Goal: Task Accomplishment & Management: Complete application form

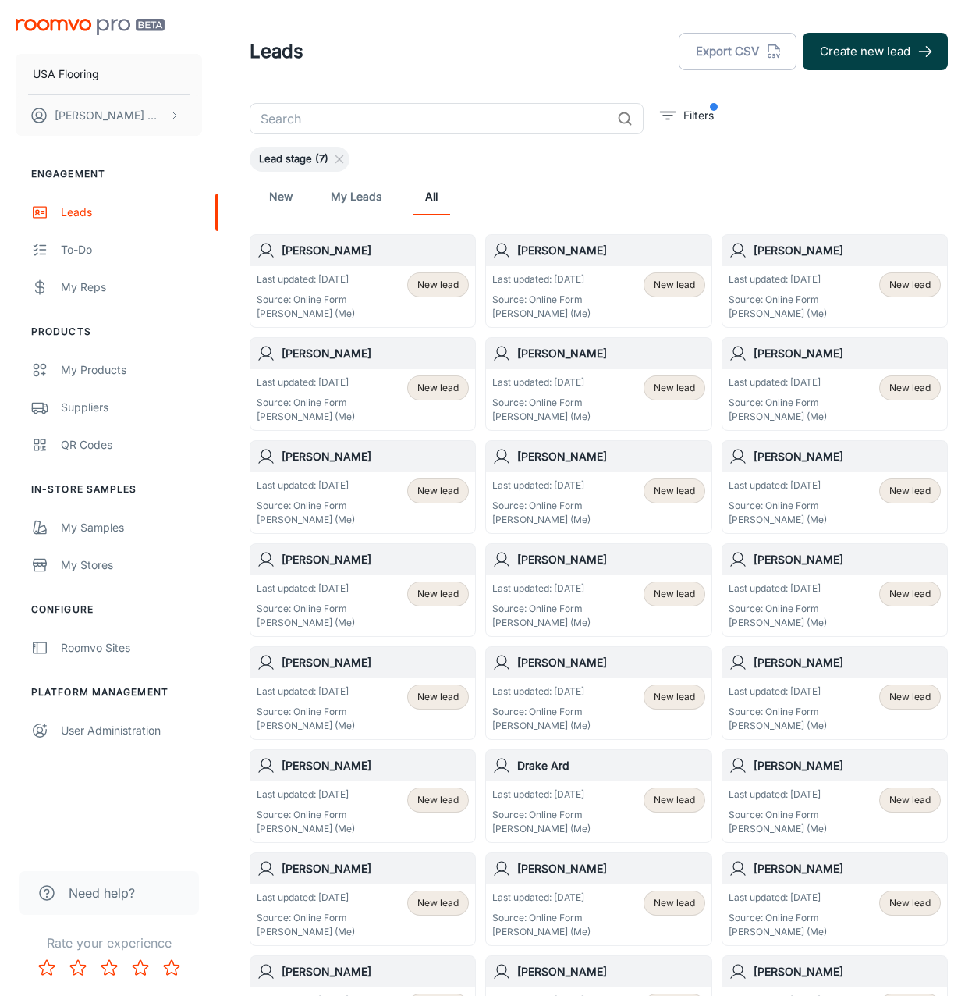
click at [928, 58] on icon "button" at bounding box center [925, 51] width 17 height 17
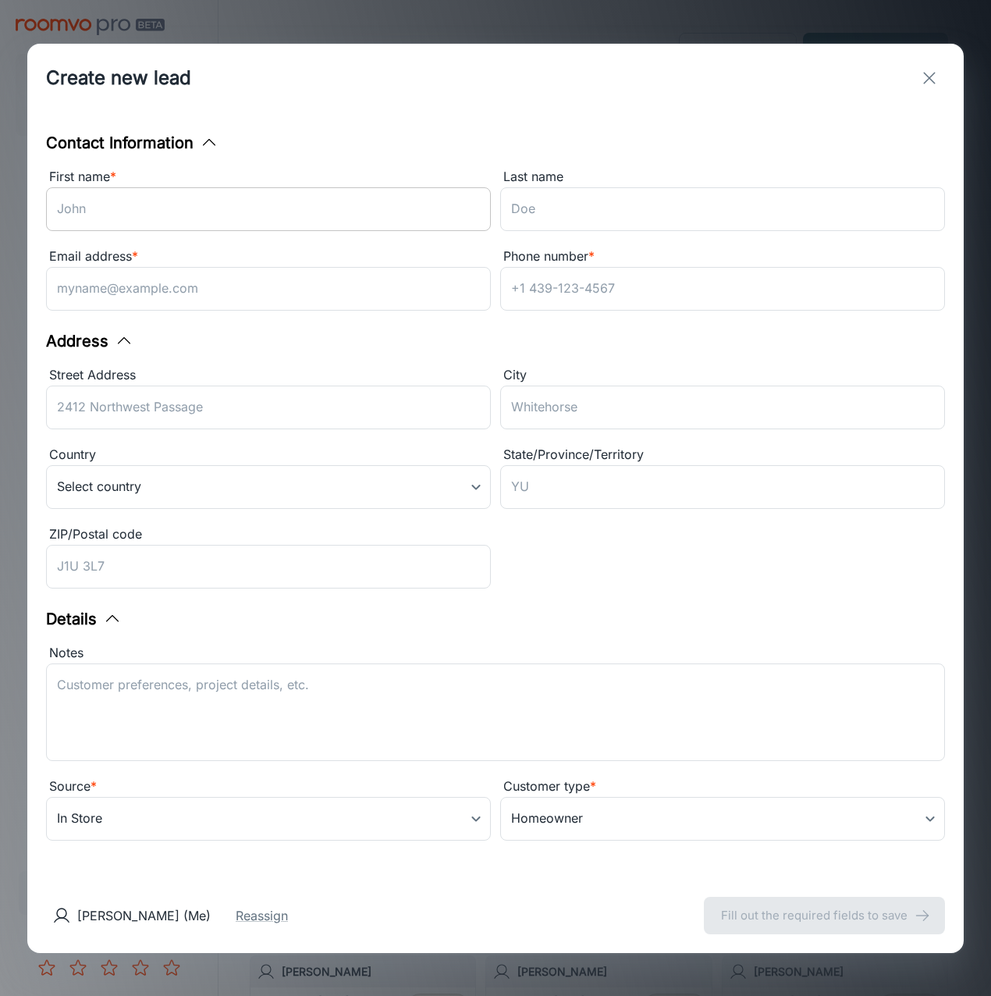
click at [315, 203] on input "First name *" at bounding box center [268, 209] width 445 height 44
paste input "Monshawnda"
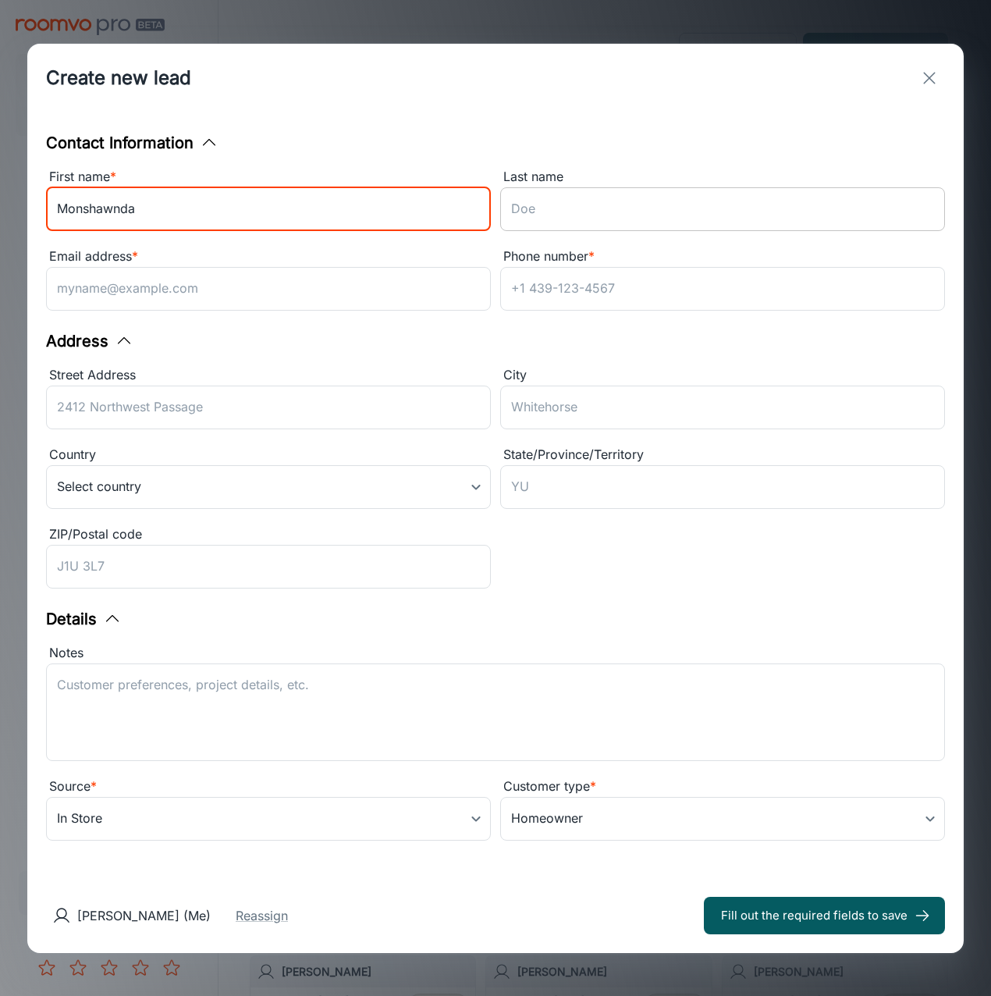
type input "Monshawnda"
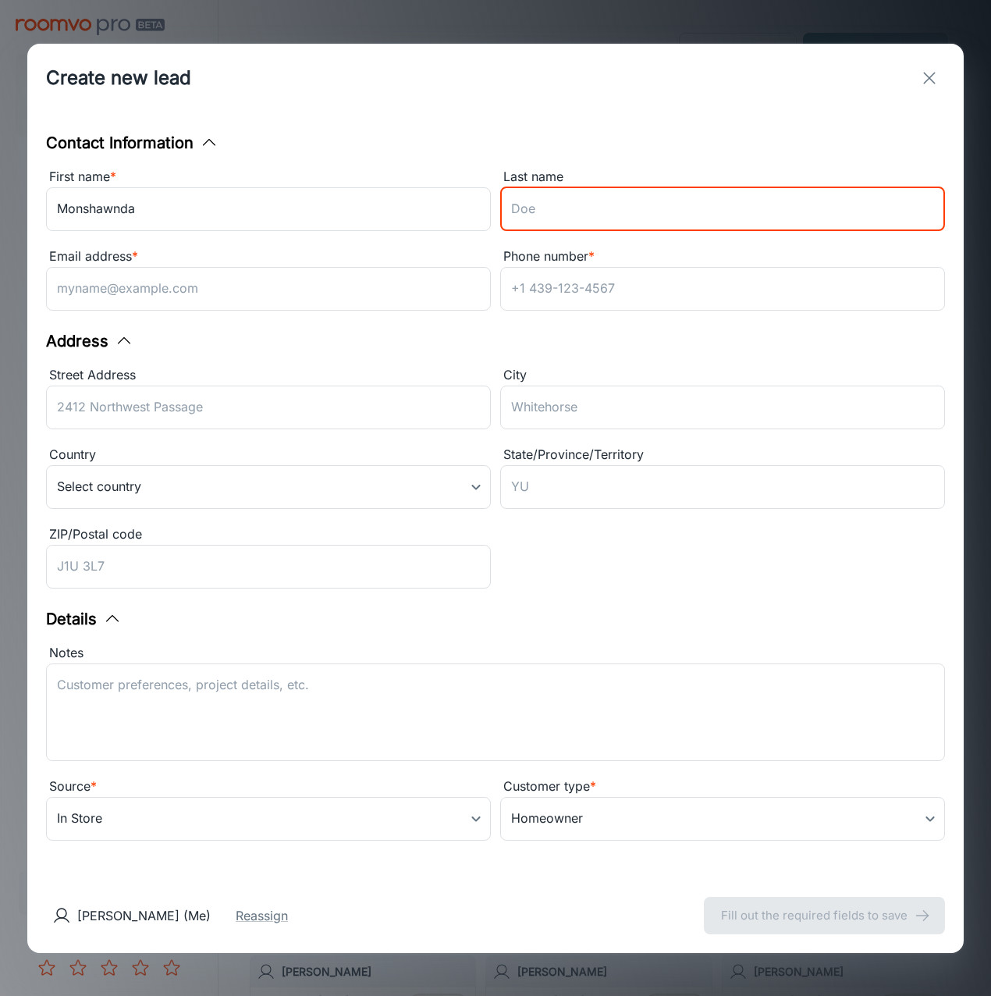
click at [567, 217] on input "Last name" at bounding box center [722, 209] width 445 height 44
type input "[PERSON_NAME]"
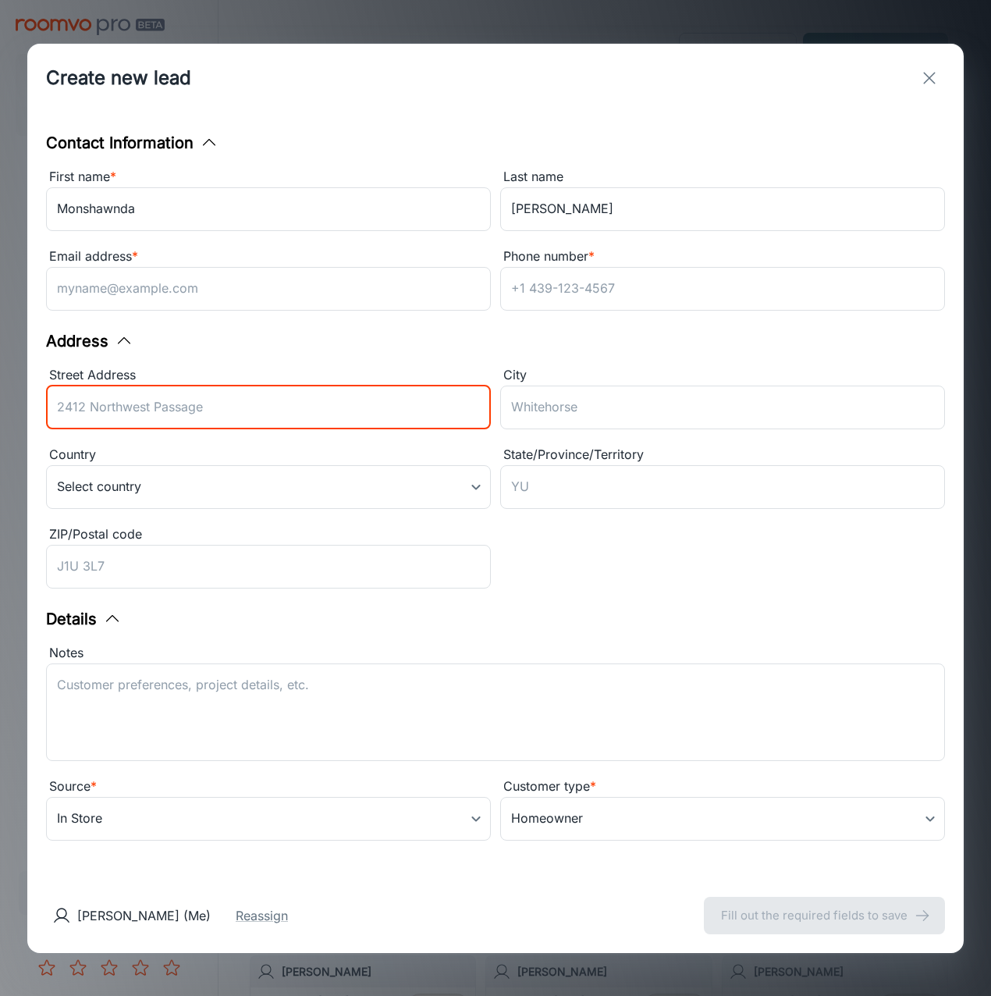
drag, startPoint x: 357, startPoint y: 401, endPoint x: 261, endPoint y: 423, distance: 99.2
click at [357, 401] on input "Street Address" at bounding box center [268, 407] width 445 height 44
paste input "1553 Indigo Creek Dr"
drag, startPoint x: 87, startPoint y: 406, endPoint x: -4, endPoint y: 449, distance: 100.2
click at [0, 449] on html "USA Flooring [PERSON_NAME] Engagement Leads To-do My Reps Products My Products …" at bounding box center [495, 498] width 991 height 996
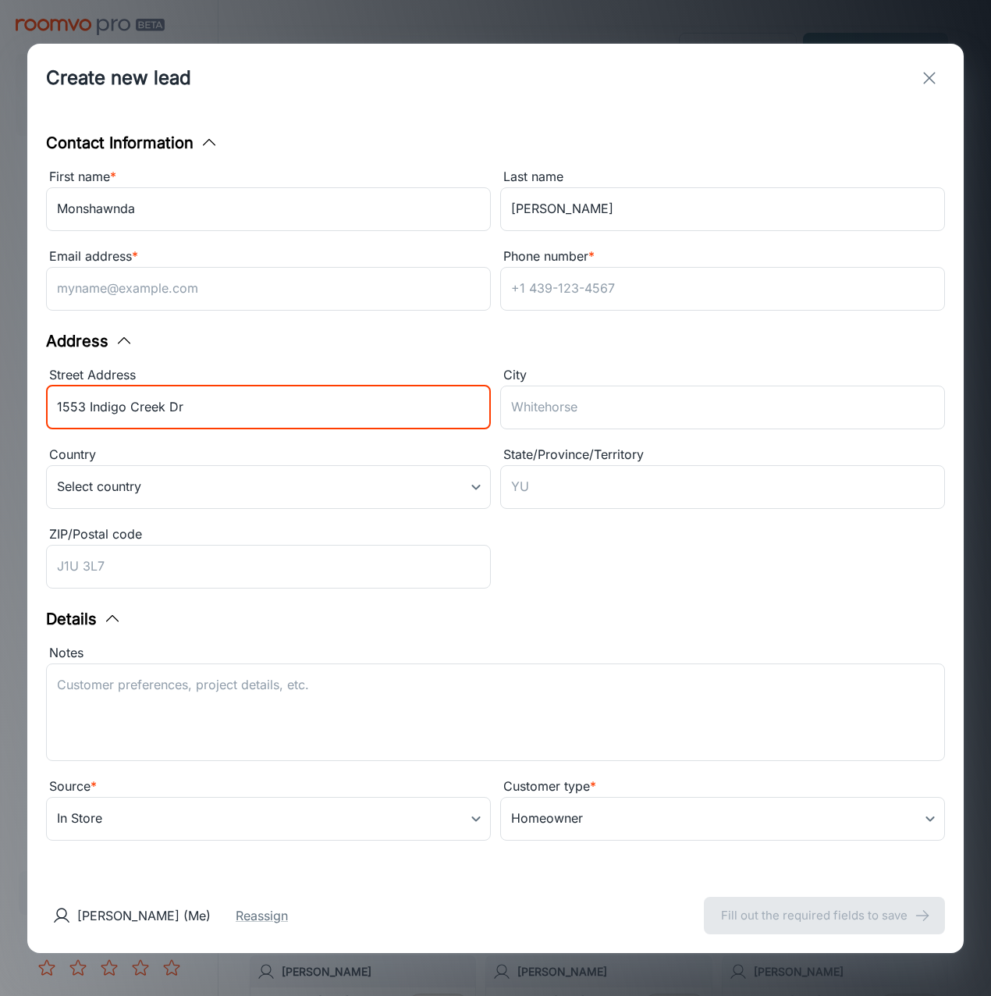
type input "1553 Indigo Creek Dr"
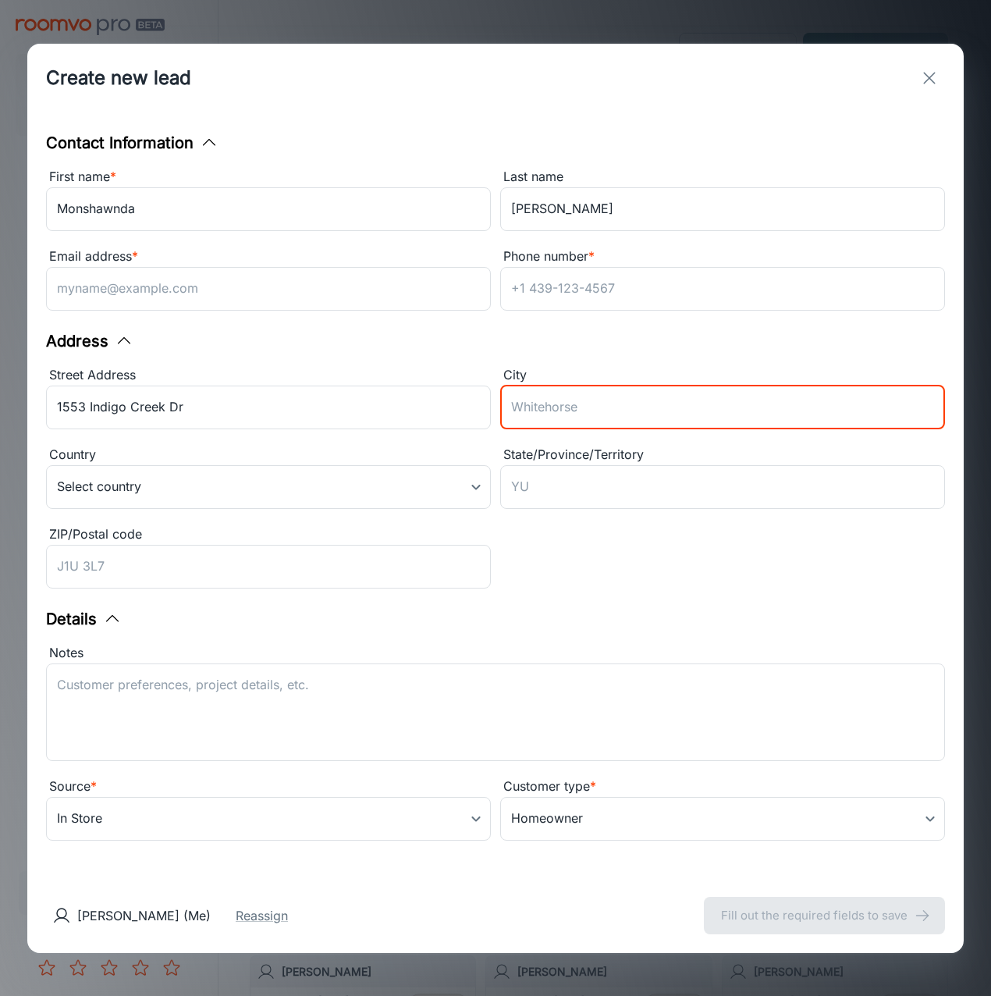
click at [567, 420] on input "City" at bounding box center [722, 407] width 445 height 44
paste input "Zebulon"
type input "Zebulon"
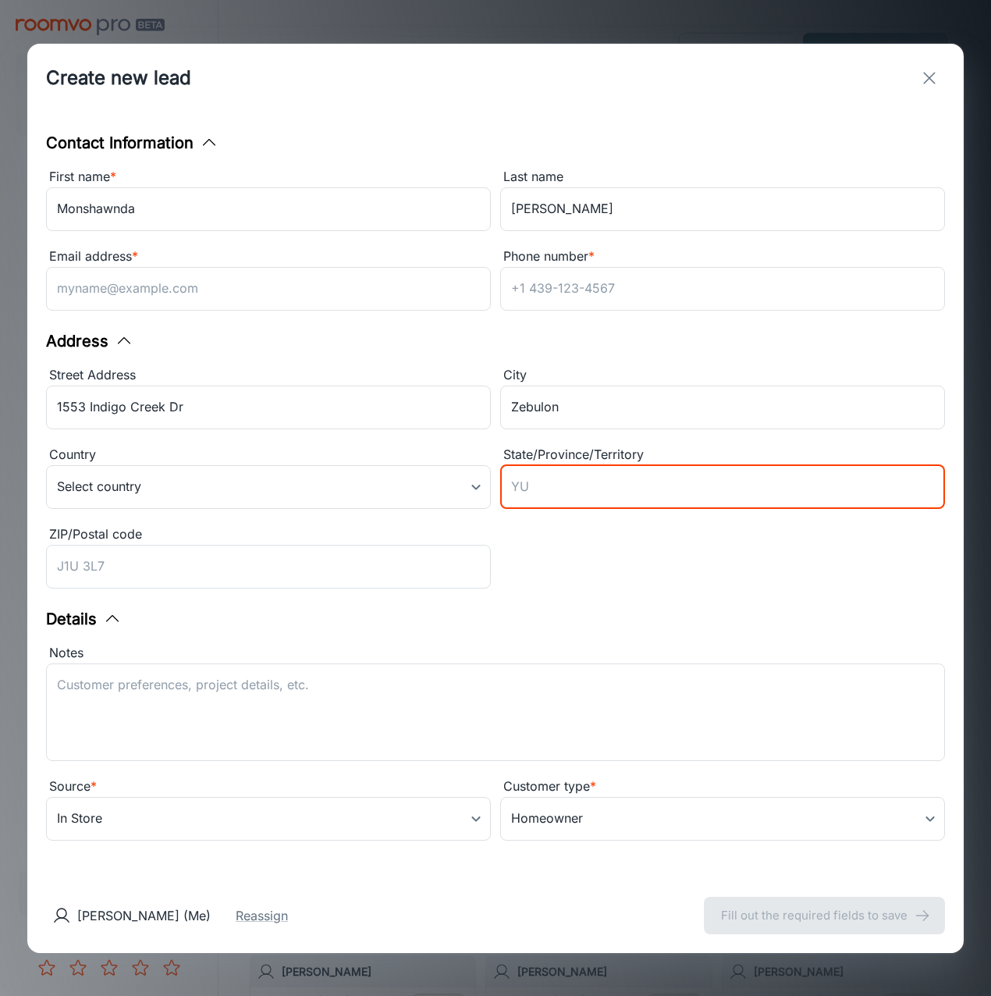
click at [545, 480] on input "State/Province/Territory" at bounding box center [722, 487] width 445 height 44
type input "NC"
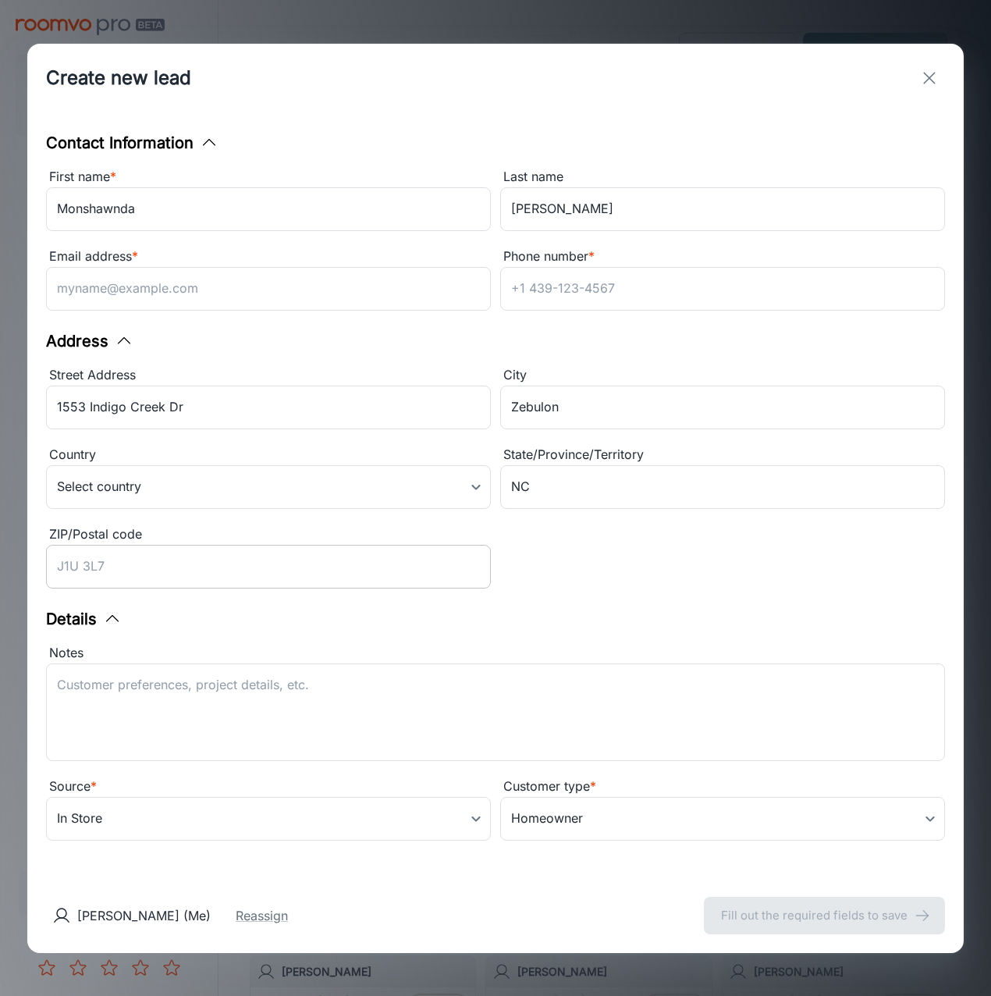
click at [236, 553] on input "ZIP/Postal code" at bounding box center [268, 567] width 445 height 44
paste input "27597"
type input "27597"
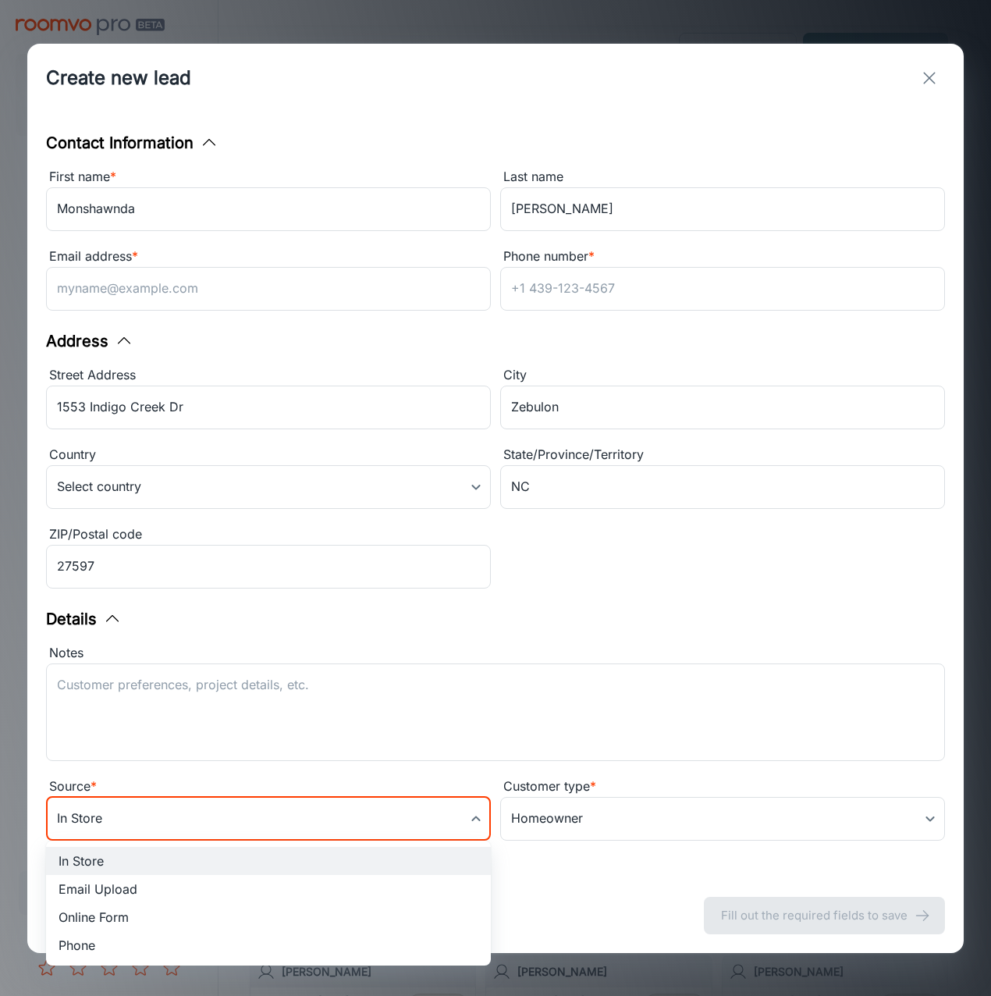
click at [172, 819] on body "USA Flooring [PERSON_NAME] Engagement Leads To-do My Reps Products My Products …" at bounding box center [495, 498] width 991 height 996
click at [147, 917] on li "Online Form" at bounding box center [268, 917] width 445 height 28
type input "online_form"
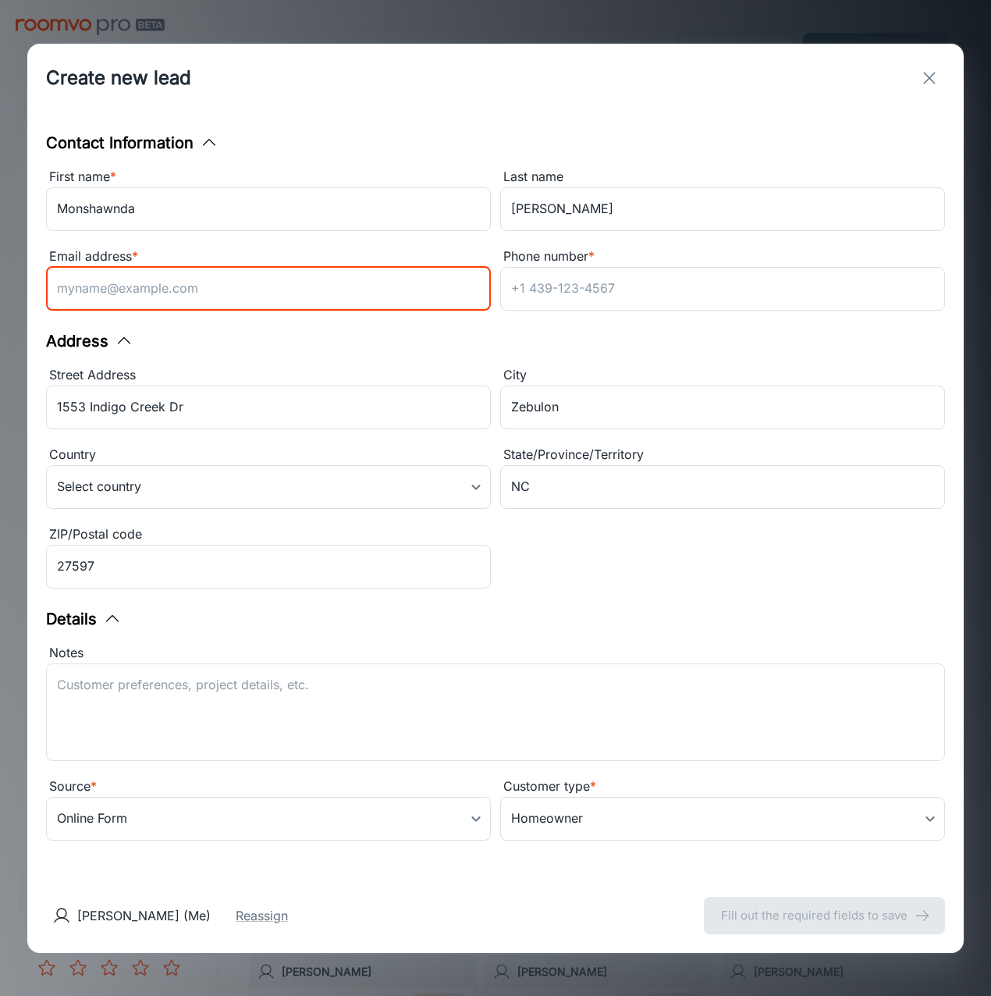
click at [307, 286] on input "Email address *" at bounding box center [268, 289] width 445 height 44
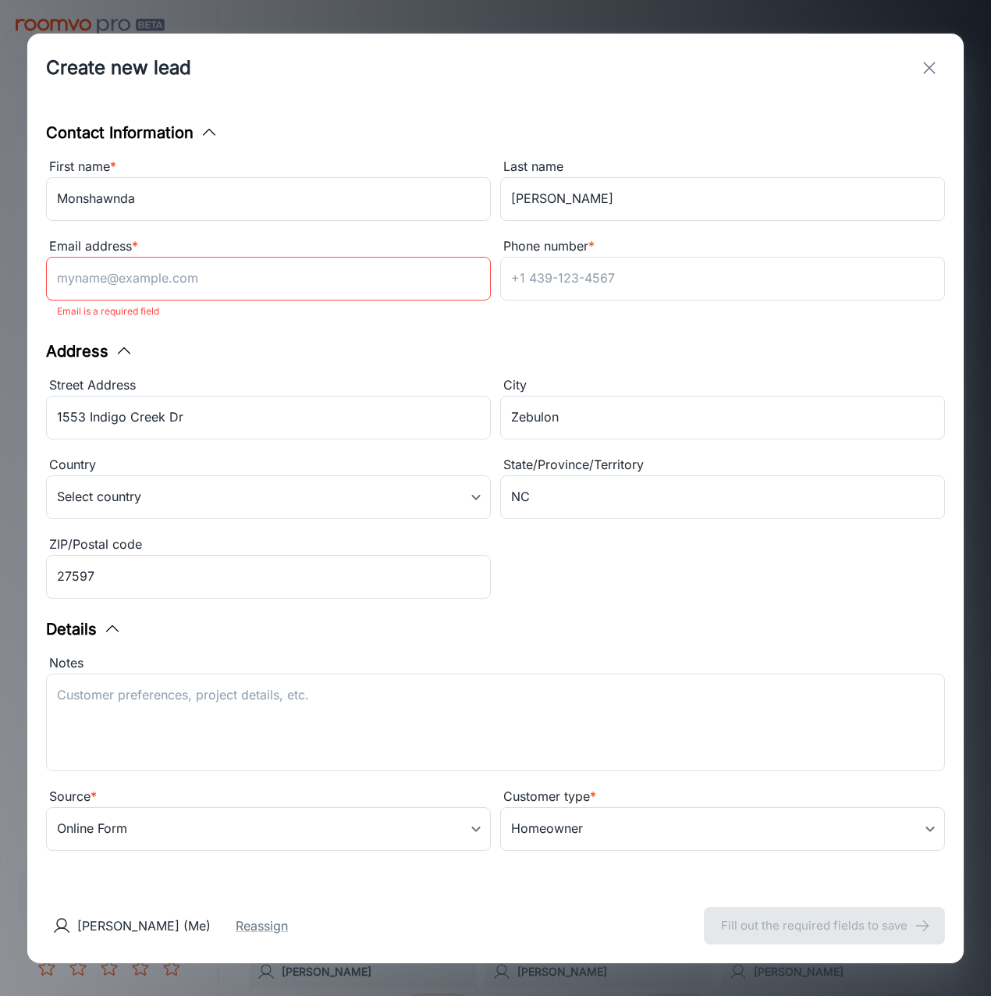
click at [236, 276] on input "Email address *" at bounding box center [268, 279] width 445 height 44
paste input "[EMAIL_ADDRESS][DOMAIN_NAME]"
type input "[EMAIL_ADDRESS][DOMAIN_NAME]"
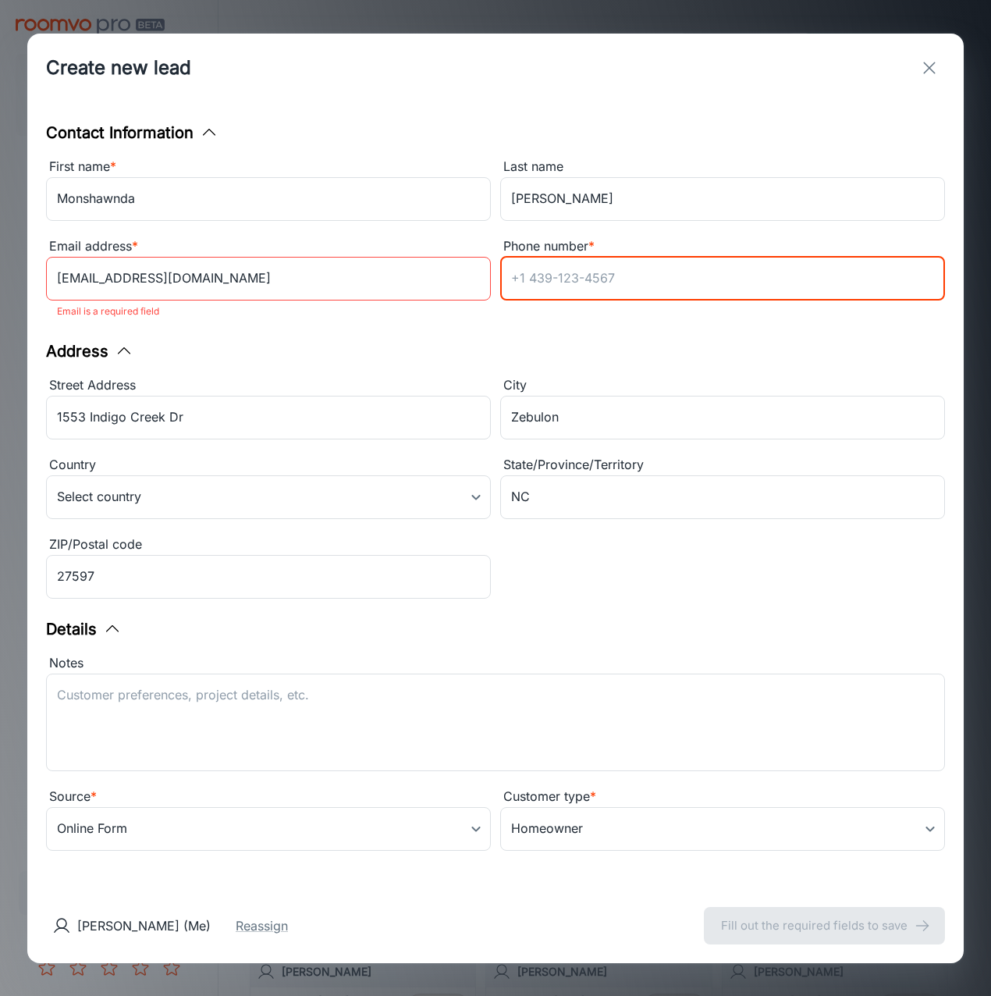
click at [593, 289] on input "Phone number *" at bounding box center [722, 279] width 445 height 44
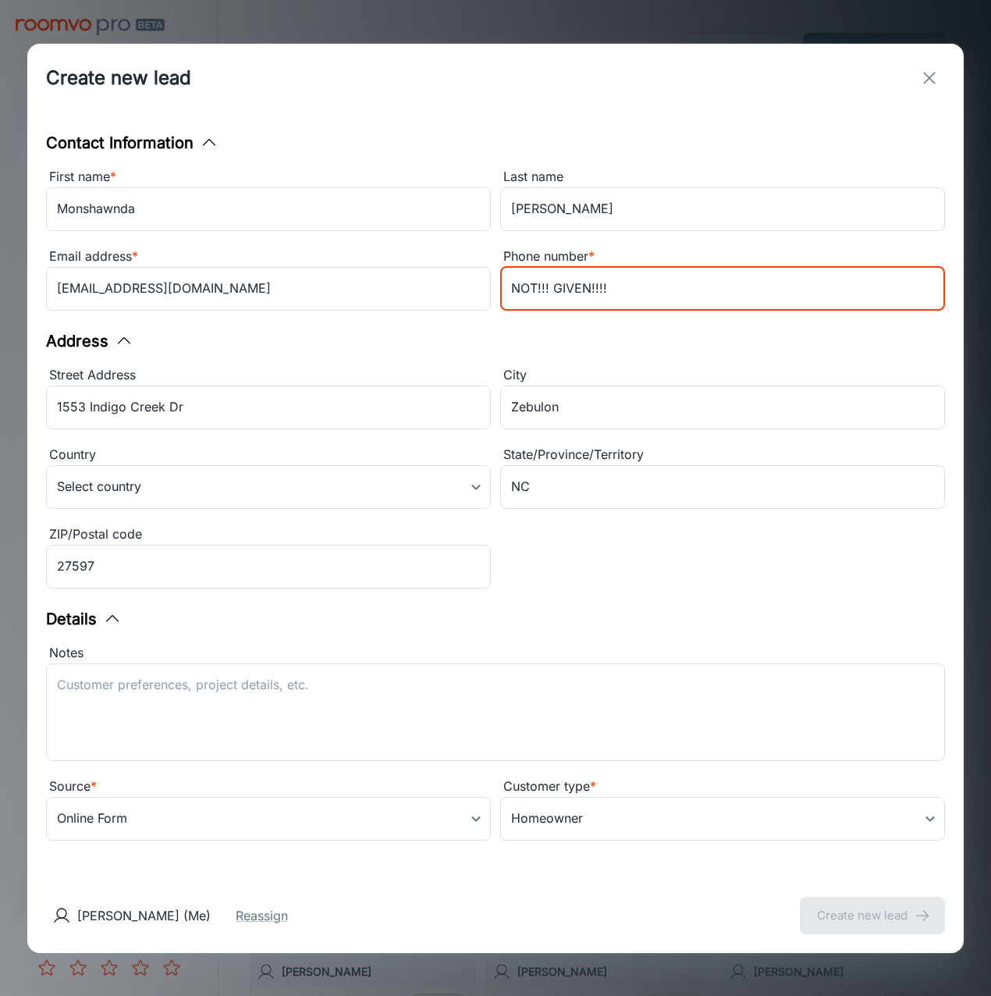
type input "NOT!!! GIVEN!!!!"
click at [719, 337] on div "Contact Information First name * [PERSON_NAME] ​ Last name [PERSON_NAME] ​ Emai…" at bounding box center [495, 494] width 936 height 765
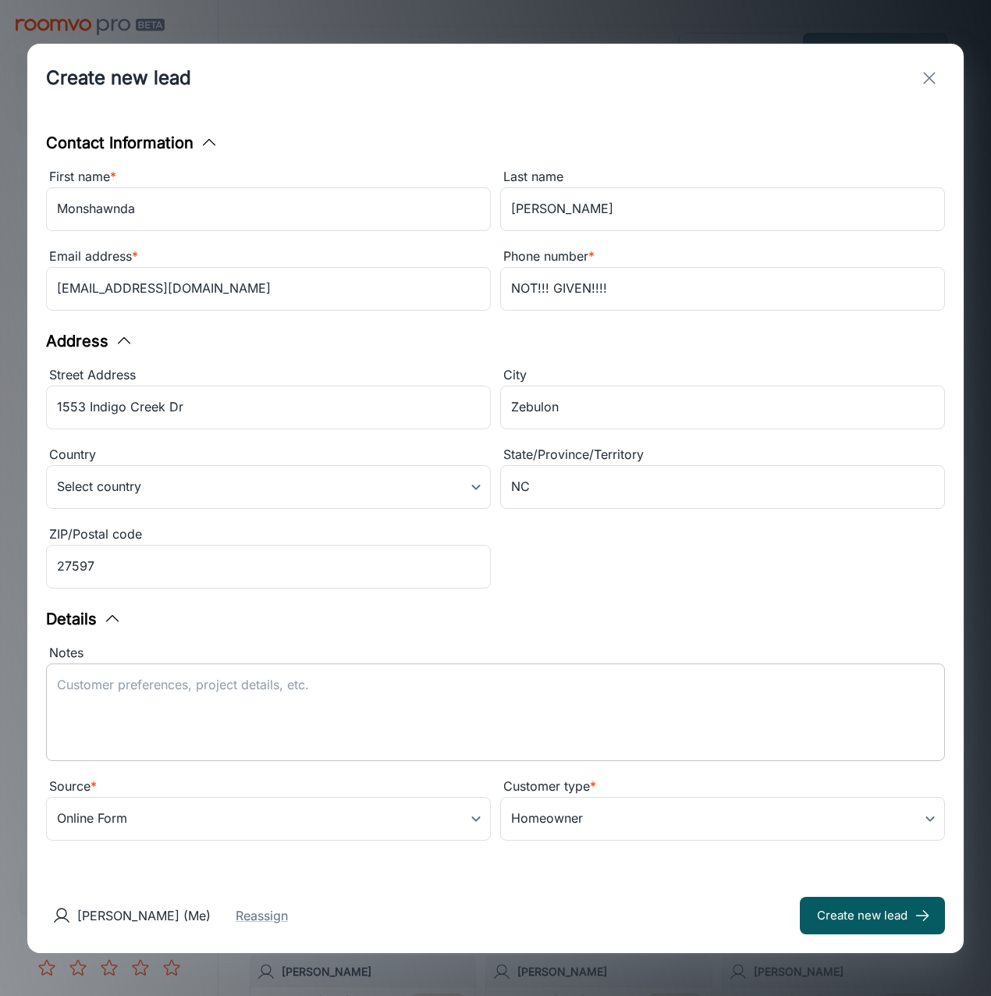
click at [516, 712] on textarea "Notes" at bounding box center [495, 712] width 877 height 72
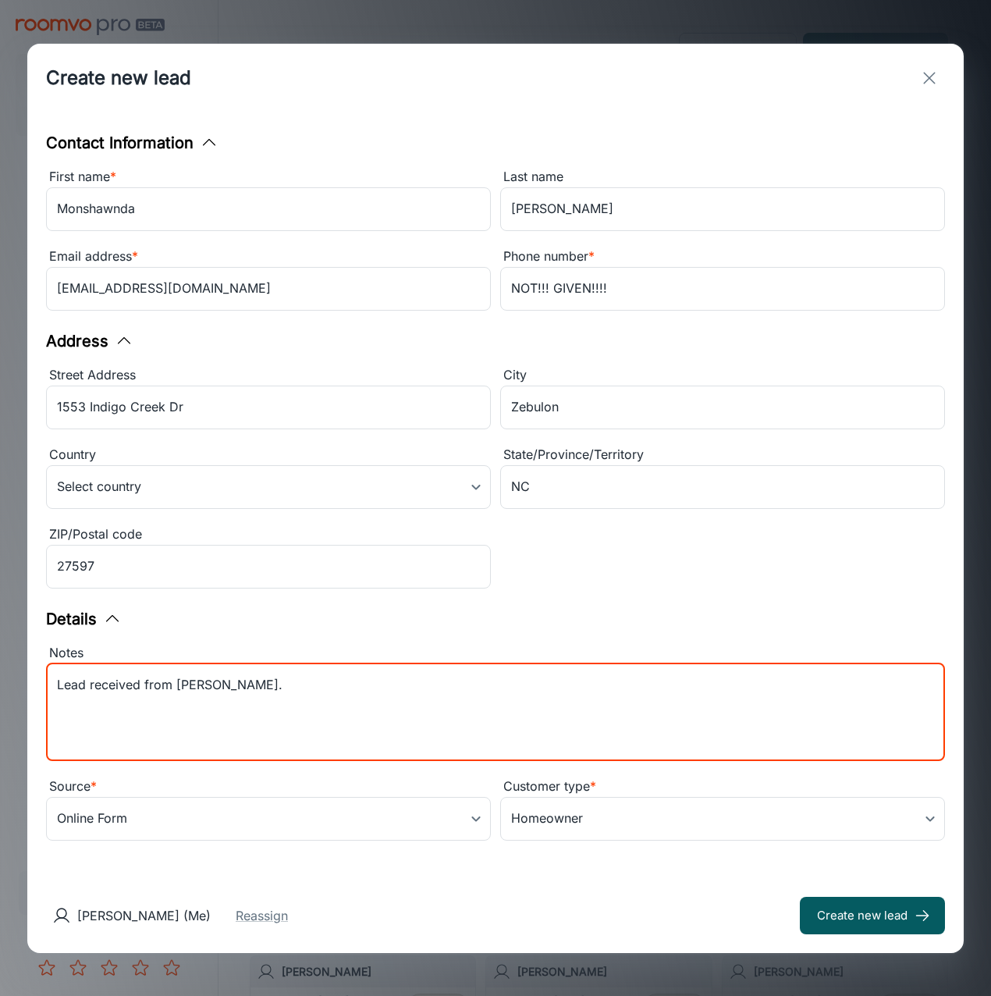
click at [248, 715] on textarea "Lead received from [PERSON_NAME]." at bounding box center [495, 712] width 877 height 72
paste textarea "Samples purchased: JET SET - OPALINE 52349_00107"
type textarea "Lead received from [PERSON_NAME]. Samples purchased: JET SET - OPALINE 52349_00…"
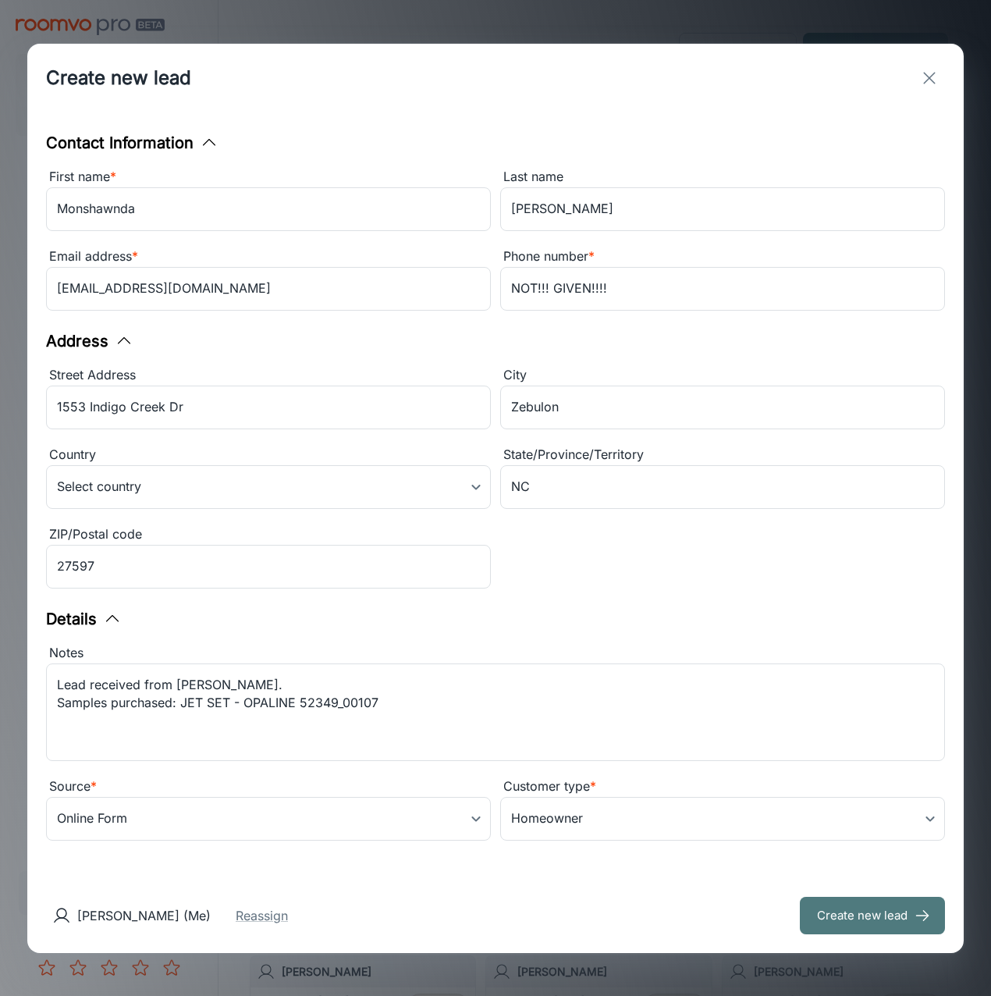
click at [832, 912] on button "Create new lead" at bounding box center [872, 914] width 145 height 37
type input "in_store"
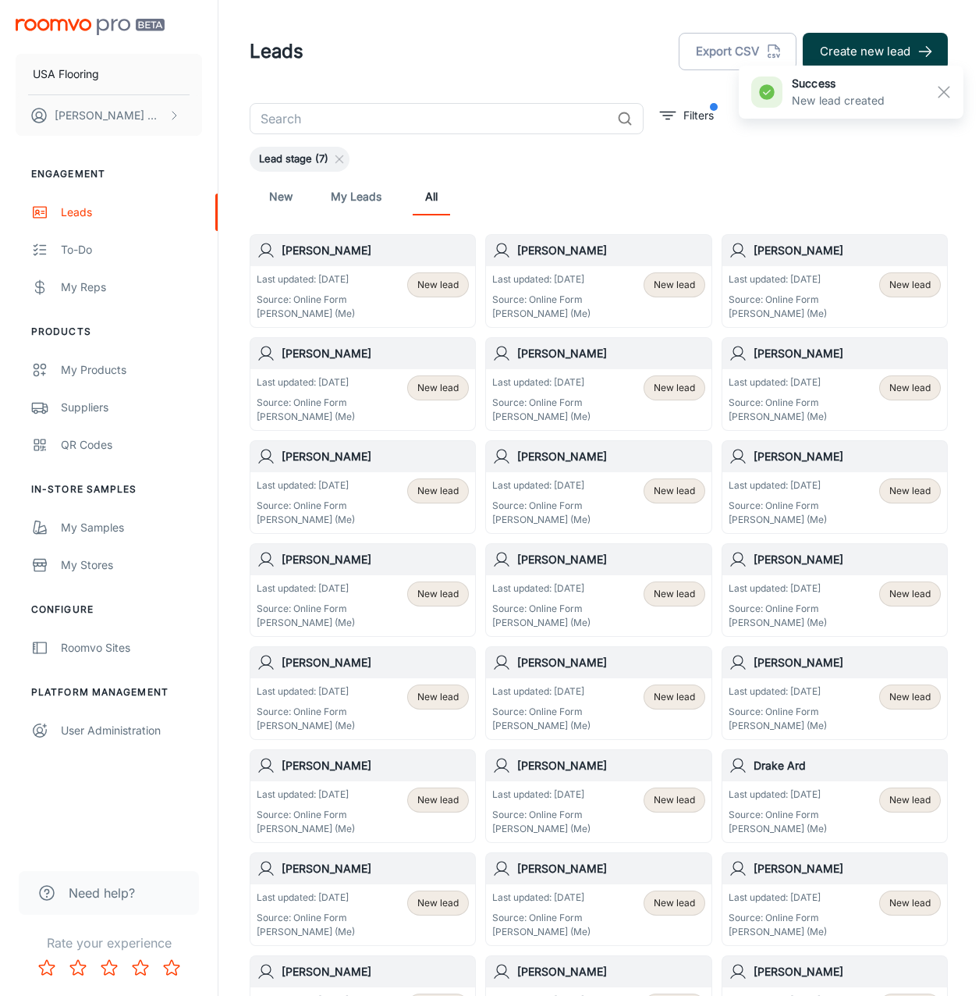
click at [868, 56] on button "Create new lead" at bounding box center [875, 51] width 145 height 37
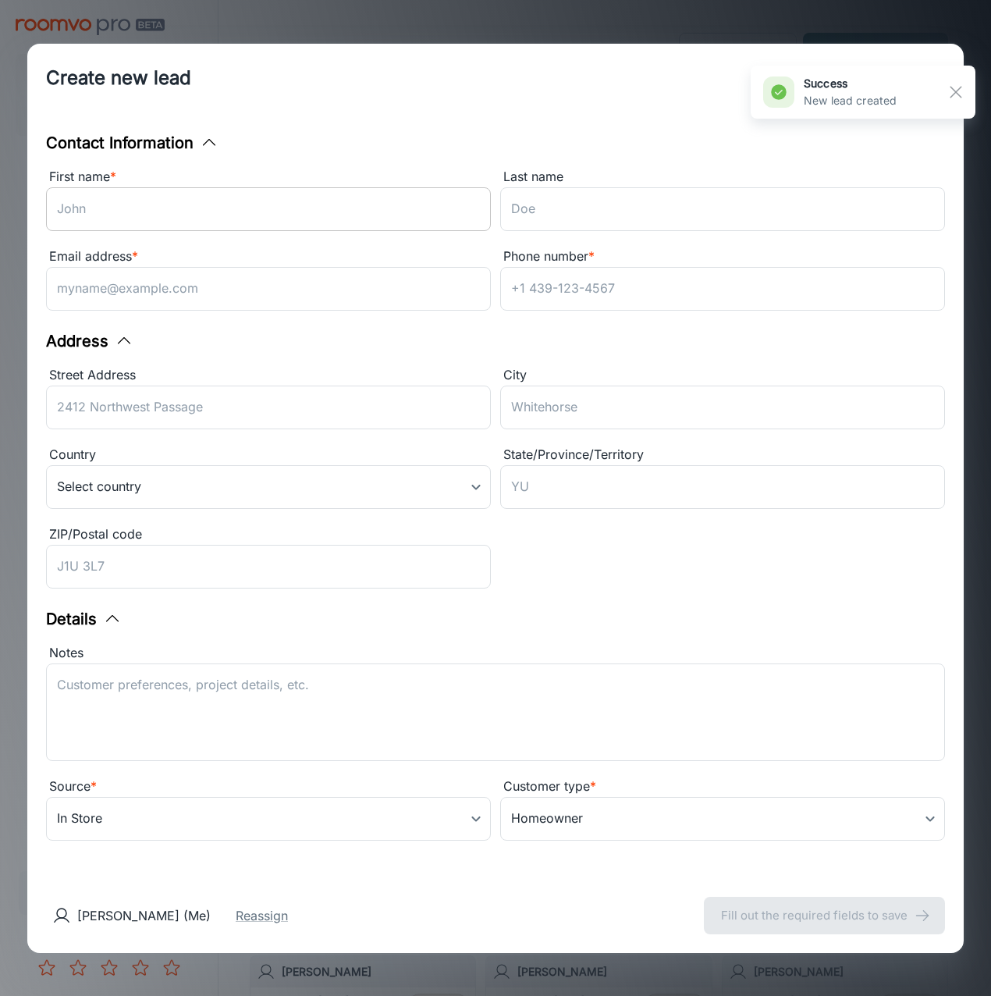
click at [424, 217] on input "First name *" at bounding box center [268, 209] width 445 height 44
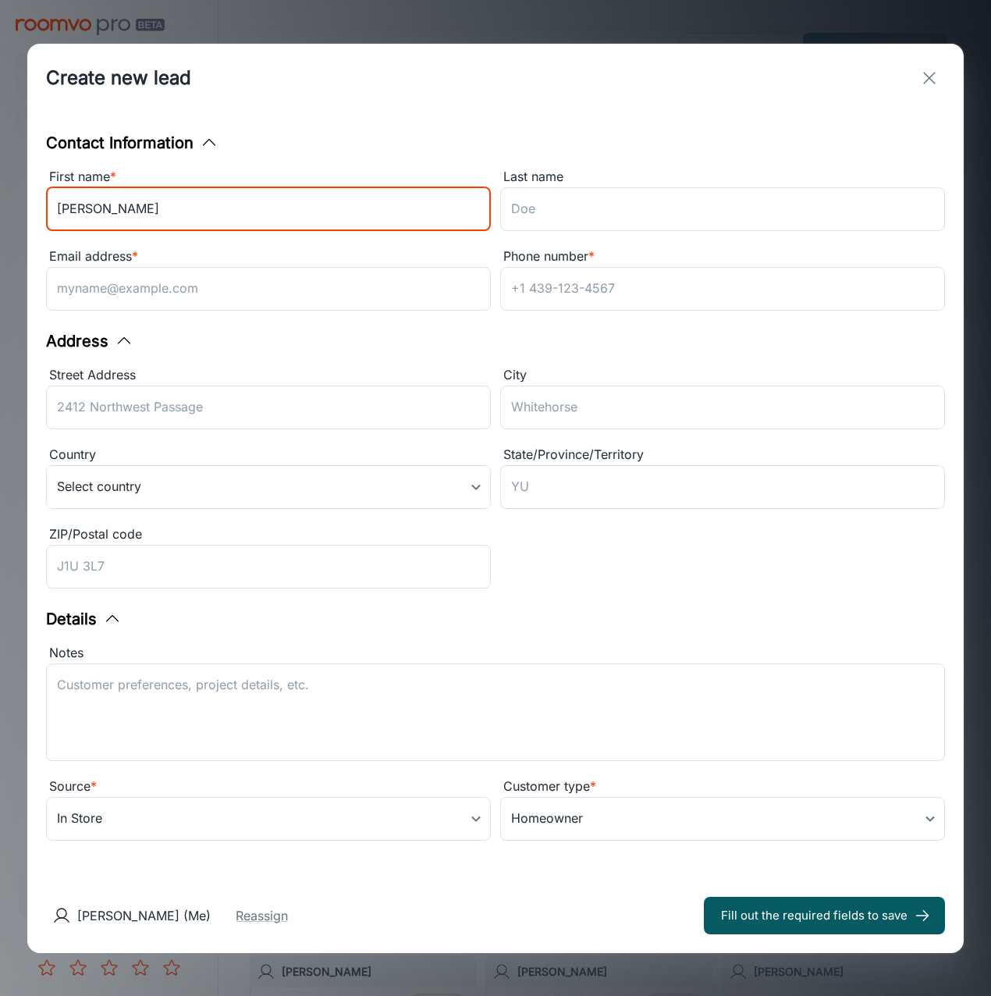
type input "[PERSON_NAME]"
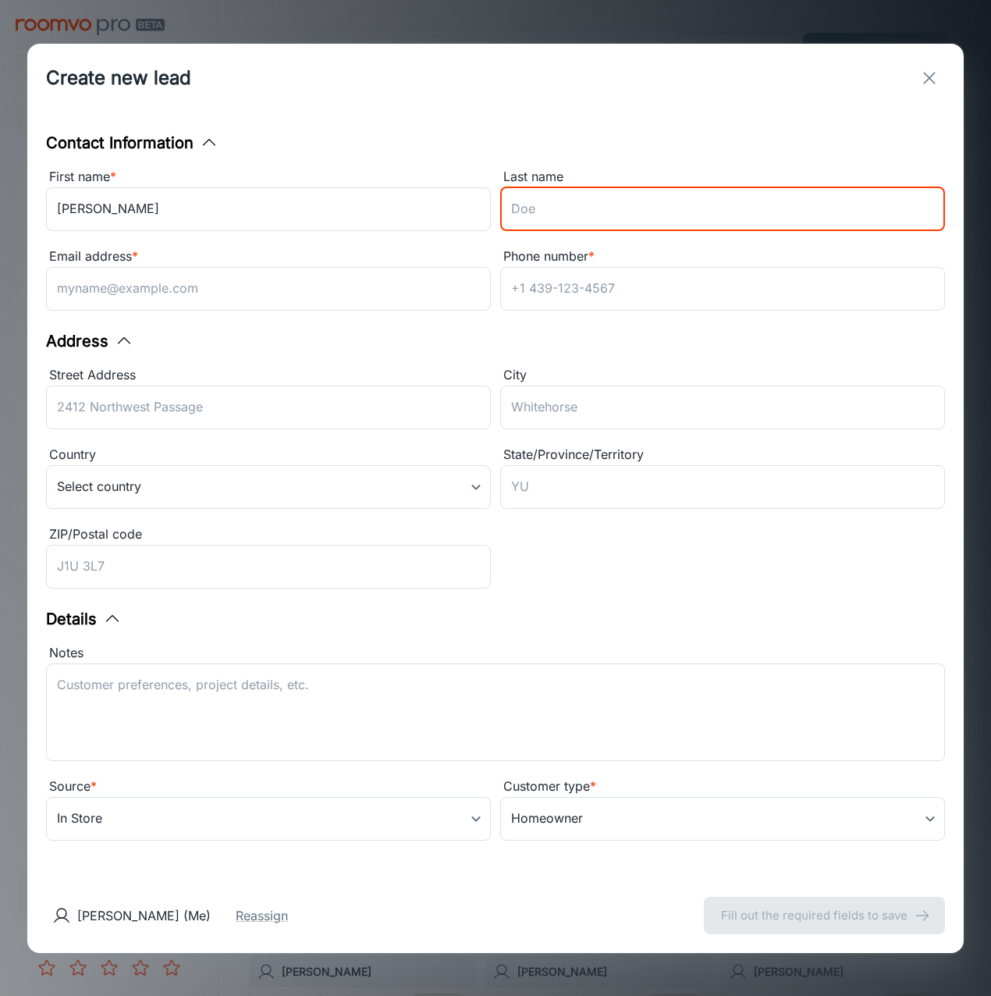
click at [589, 222] on input "Last name" at bounding box center [722, 209] width 445 height 44
paste input "[PERSON_NAME]"
type input "[PERSON_NAME]"
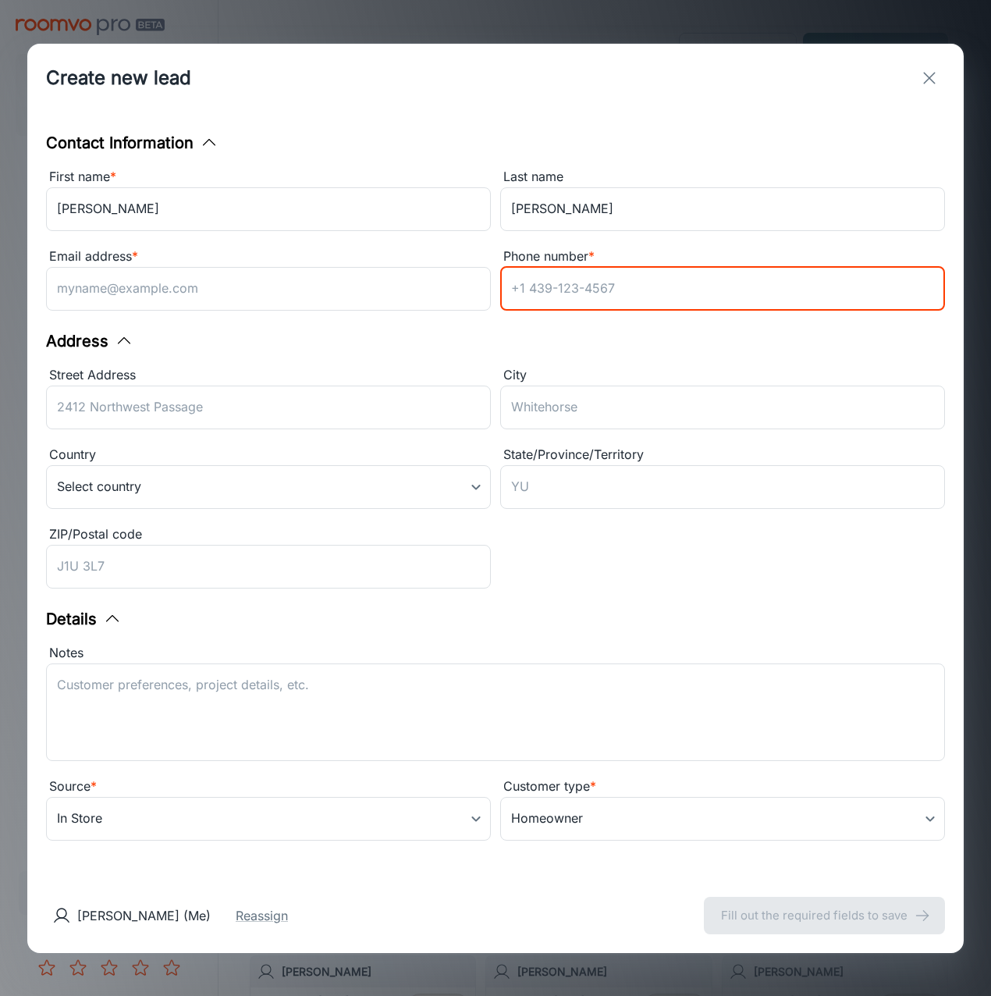
click at [619, 281] on input "Phone number *" at bounding box center [722, 289] width 445 height 44
paste input "[EMAIL_ADDRESS][DOMAIN_NAME]"
drag, startPoint x: 683, startPoint y: 293, endPoint x: 208, endPoint y: 279, distance: 475.3
click at [204, 279] on div "First name * [PERSON_NAME] ​ Last name [PERSON_NAME] ​ Email address * ​ Phone …" at bounding box center [491, 237] width 908 height 159
paste input "[PHONE_NUMBER]"
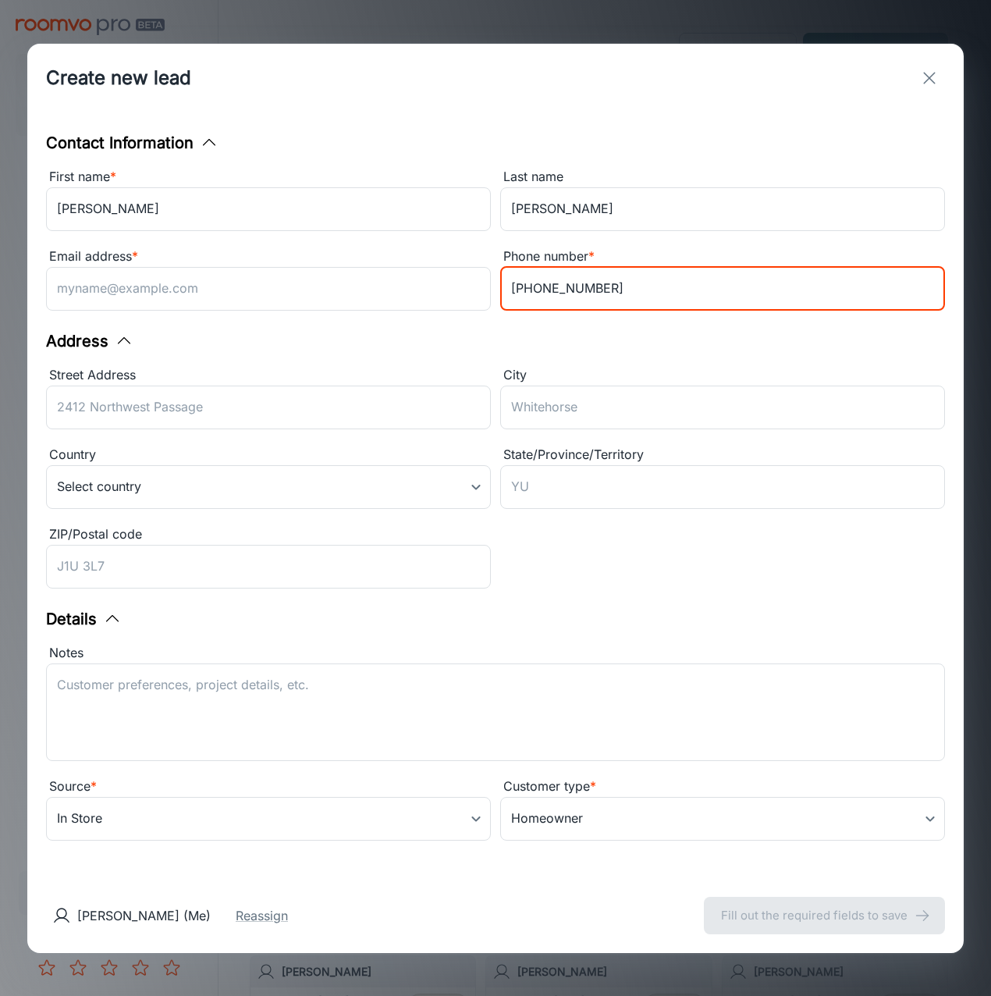
type input "[PHONE_NUMBER]"
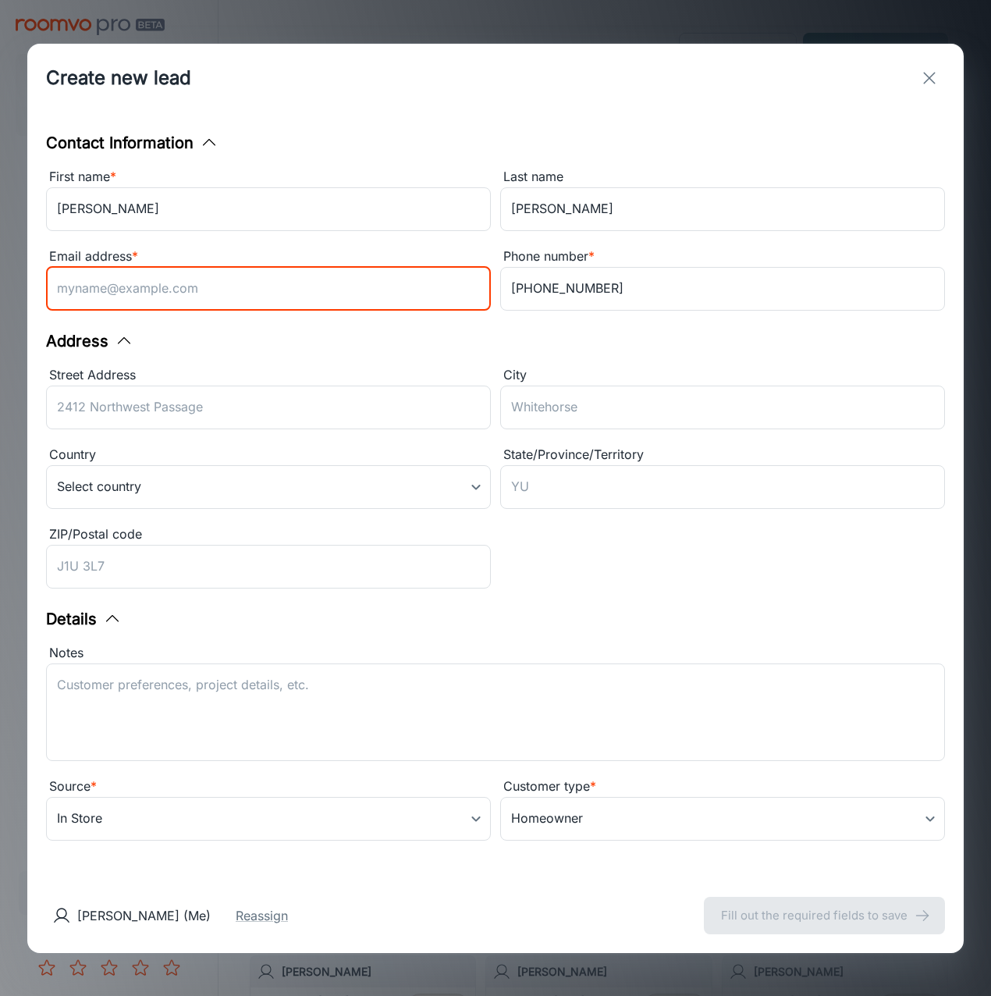
click at [363, 299] on input "Email address *" at bounding box center [268, 289] width 445 height 44
paste input "[EMAIL_ADDRESS][DOMAIN_NAME]"
type input "[EMAIL_ADDRESS][DOMAIN_NAME]"
click at [486, 330] on div "Contact Information First name * [PERSON_NAME] ​ Last name [PERSON_NAME] ​ Emai…" at bounding box center [495, 494] width 936 height 765
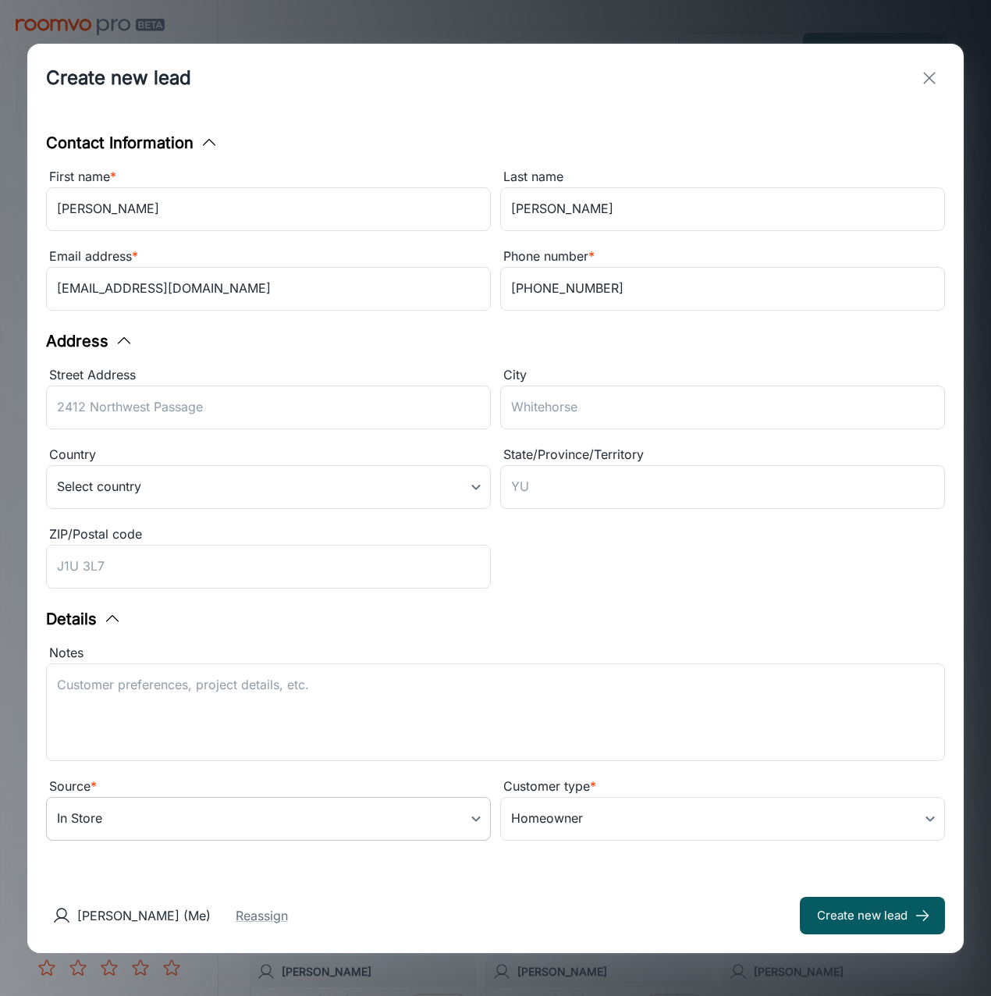
click at [301, 809] on body "USA Flooring [PERSON_NAME] Engagement Leads To-do My Reps Products My Products …" at bounding box center [495, 498] width 991 height 996
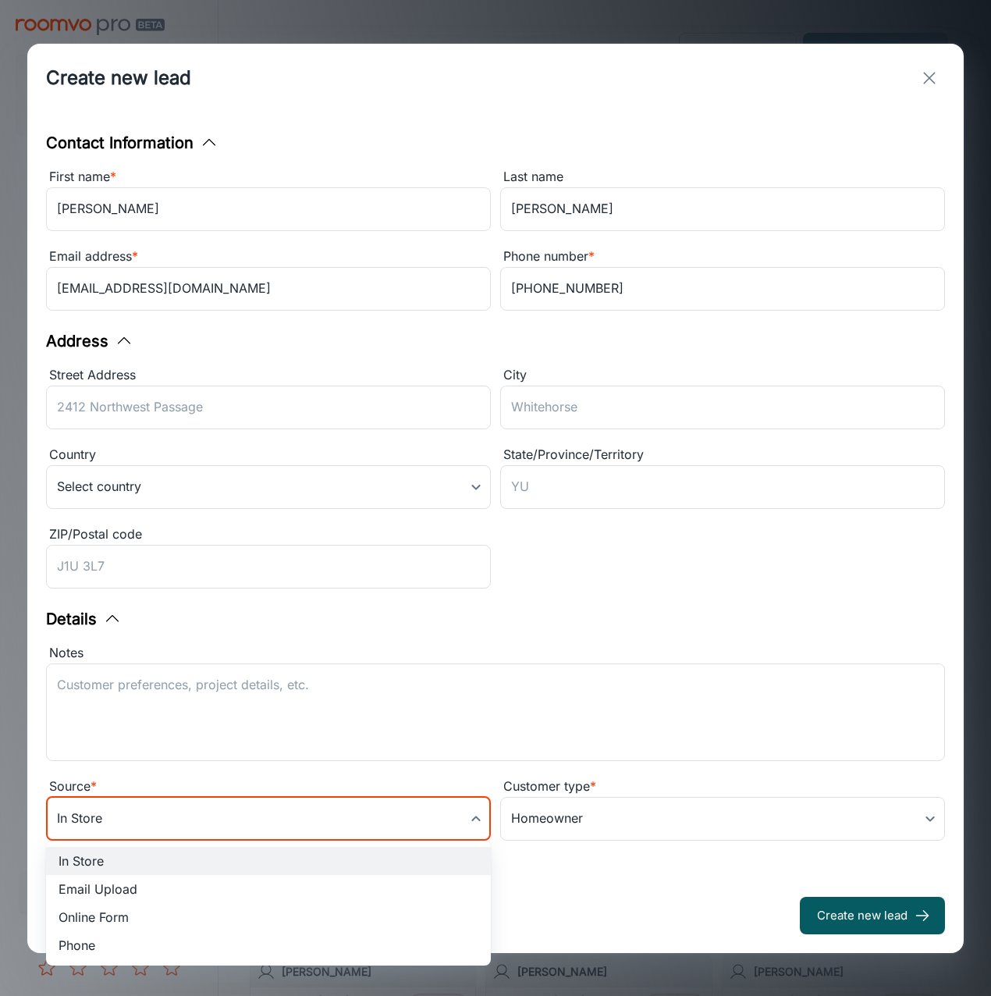
drag, startPoint x: 186, startPoint y: 921, endPoint x: 178, endPoint y: 918, distance: 8.9
click at [185, 921] on li "Online Form" at bounding box center [268, 917] width 445 height 28
type input "online_form"
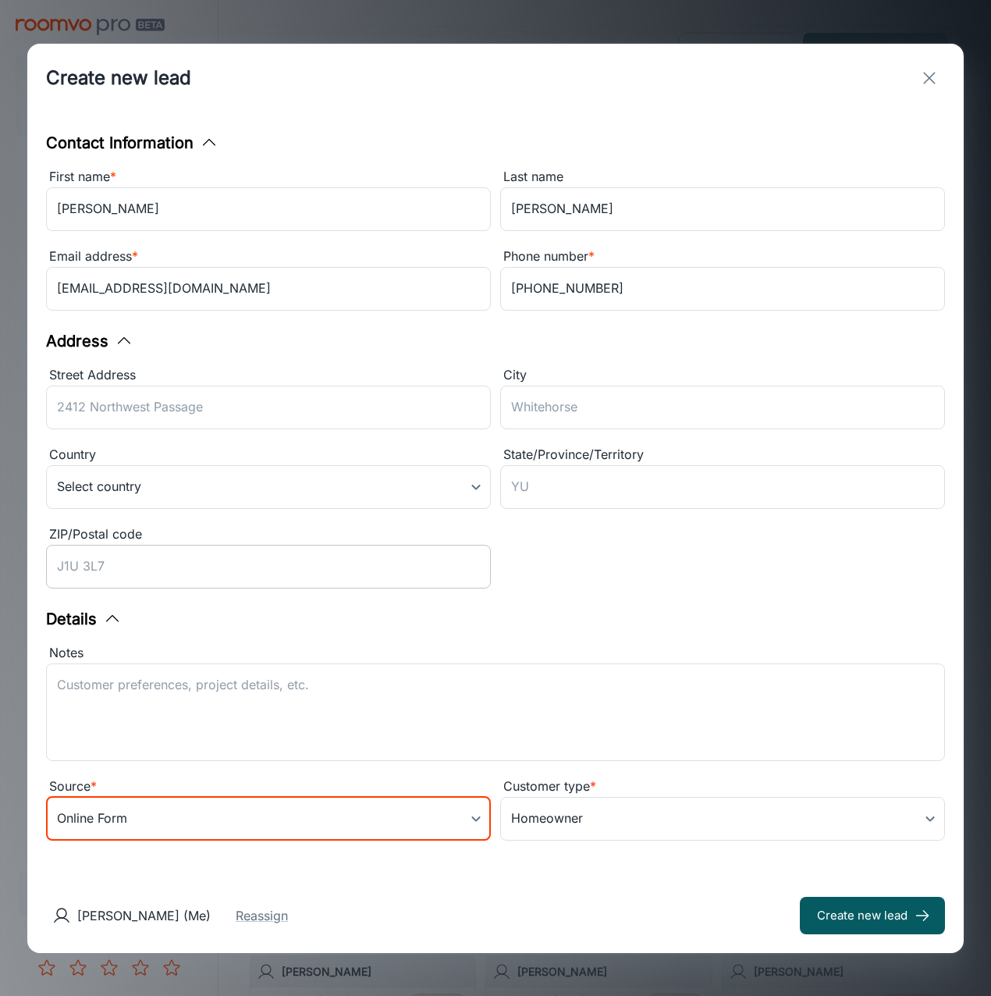
click at [137, 574] on input "ZIP/Postal code" at bounding box center [268, 567] width 445 height 44
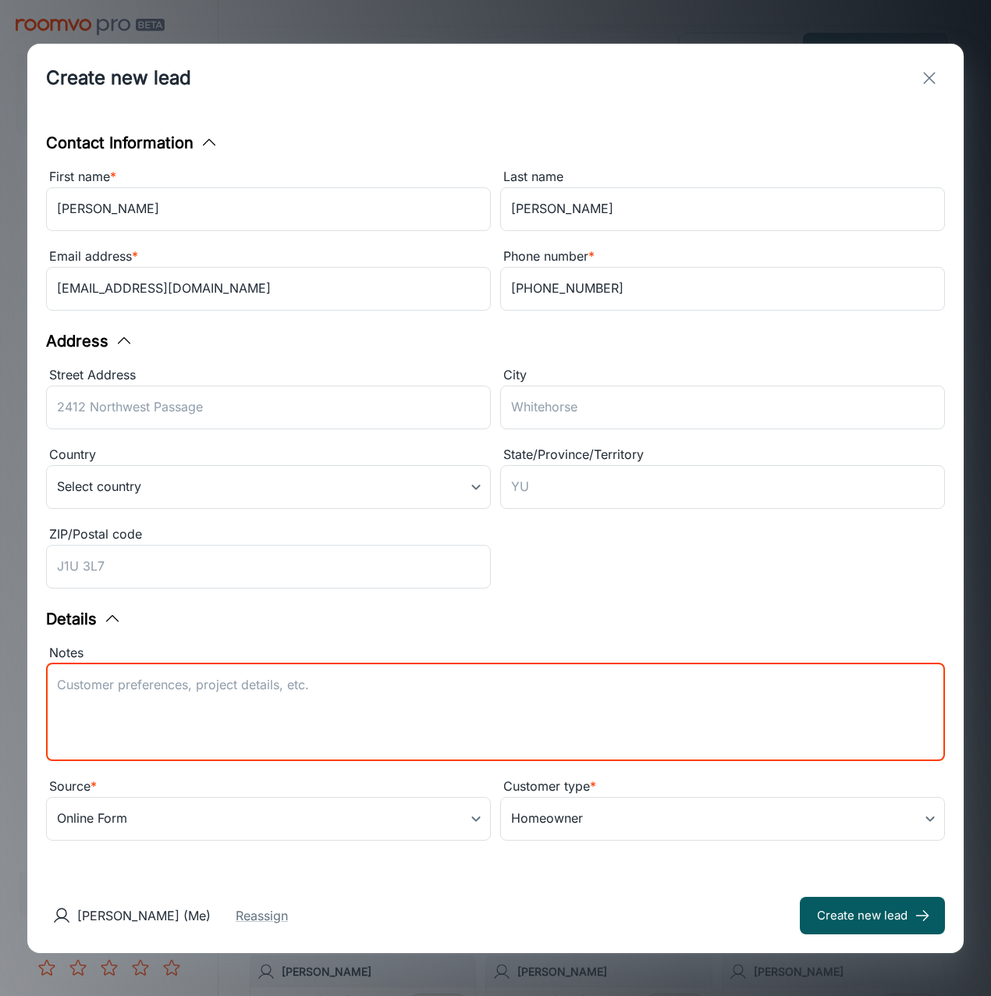
click at [481, 702] on textarea "Notes" at bounding box center [495, 712] width 877 height 72
click at [255, 719] on textarea "Lead received from Mohawk." at bounding box center [495, 712] width 877 height 72
paste textarea "Contact Preference is Email Zip: Customer Interests: Carpet, Ceramic Tile, Hard…"
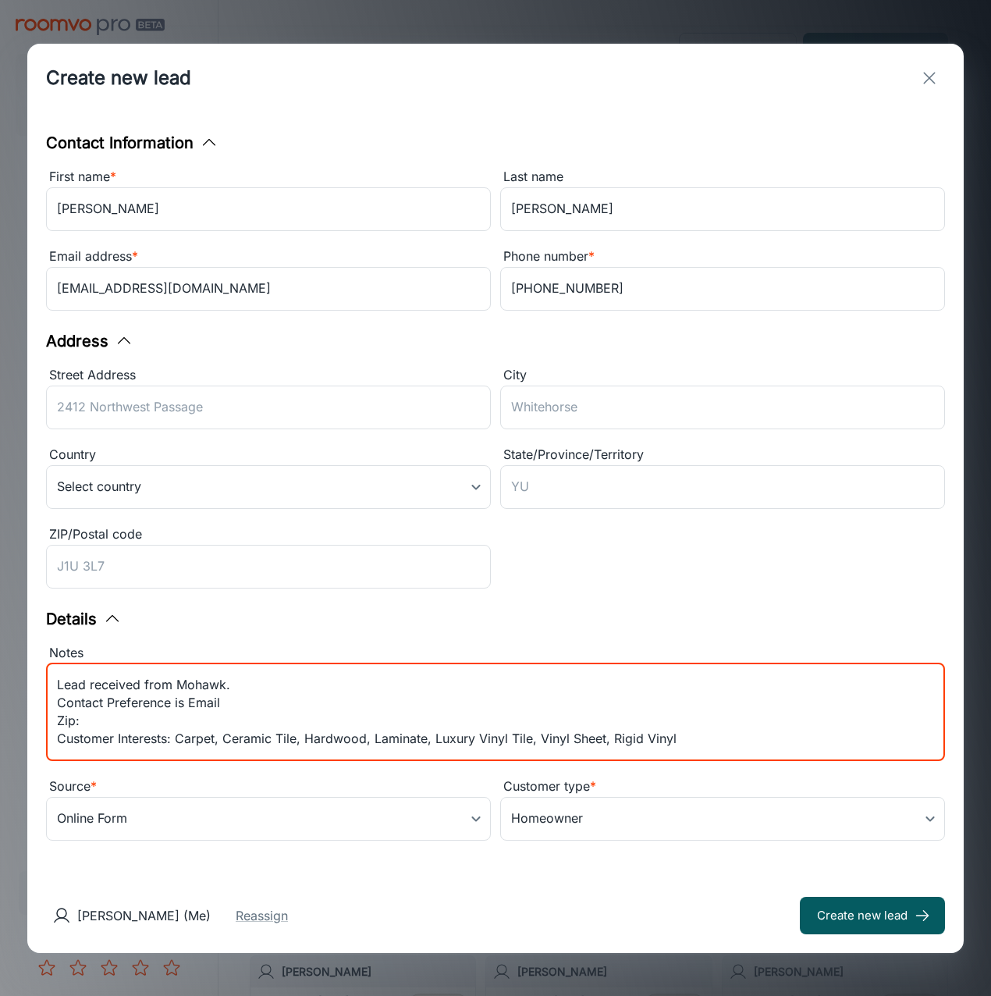
drag, startPoint x: 112, startPoint y: 687, endPoint x: -4, endPoint y: 680, distance: 115.7
click at [0, 680] on html "USA Flooring [PERSON_NAME] Engagement Leads To-do My Reps Products My Products …" at bounding box center [495, 498] width 991 height 996
click at [100, 725] on textarea "Lead received from Mohawk. Contact Preference is Email Zip: Customer Interests:…" at bounding box center [495, 712] width 877 height 72
drag, startPoint x: 89, startPoint y: 724, endPoint x: 30, endPoint y: 724, distance: 58.5
click at [30, 724] on div "Contact Information First name * [PERSON_NAME] ​ Last name [PERSON_NAME] ​ Emai…" at bounding box center [495, 494] width 936 height 765
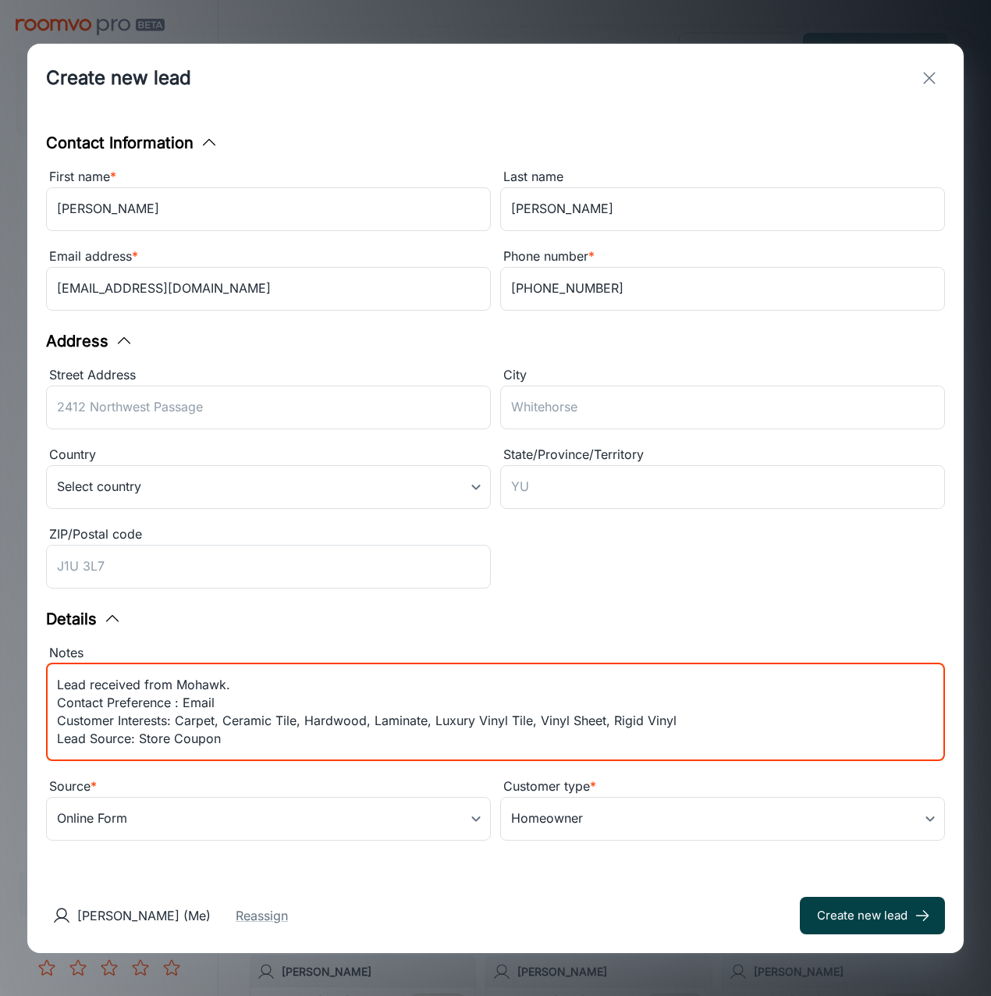
type textarea "Lead received from Mohawk. Contact Preference : Email Customer Interests: Carpe…"
click at [836, 918] on button "Create new lead" at bounding box center [872, 914] width 145 height 37
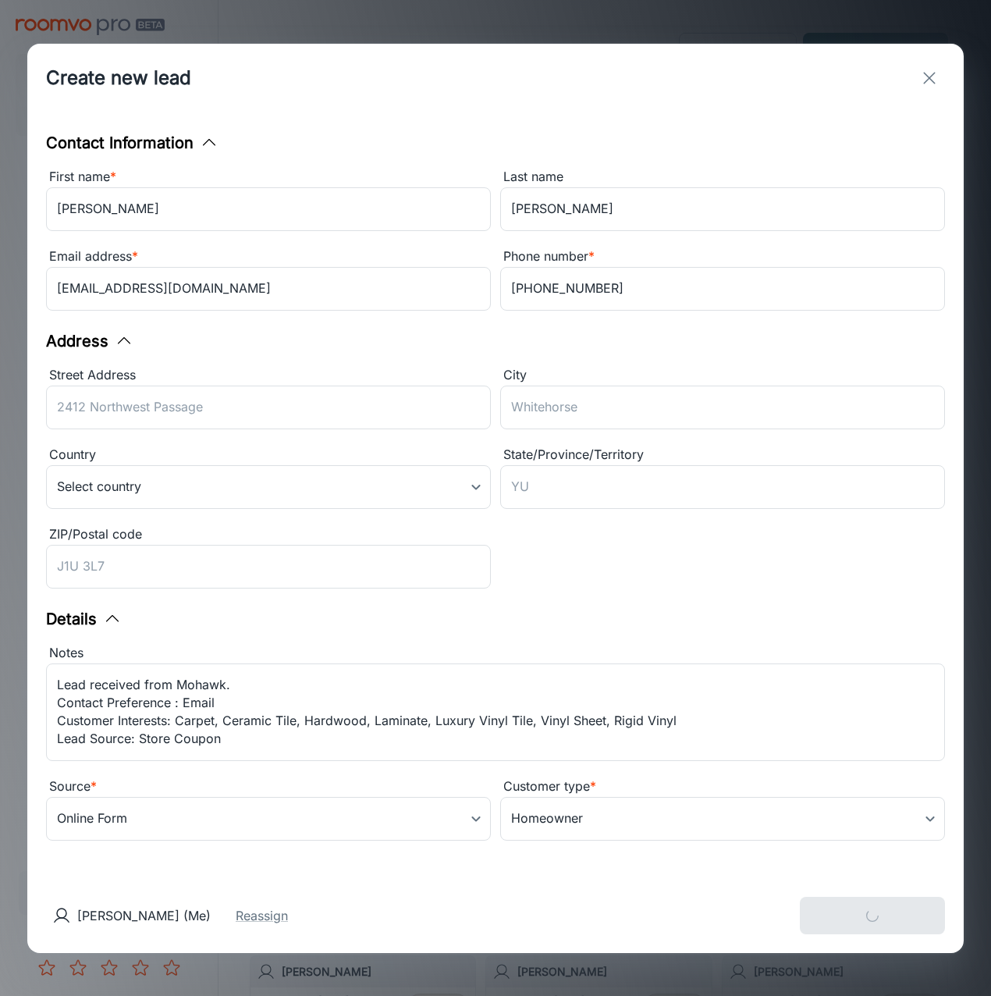
type input "in_store"
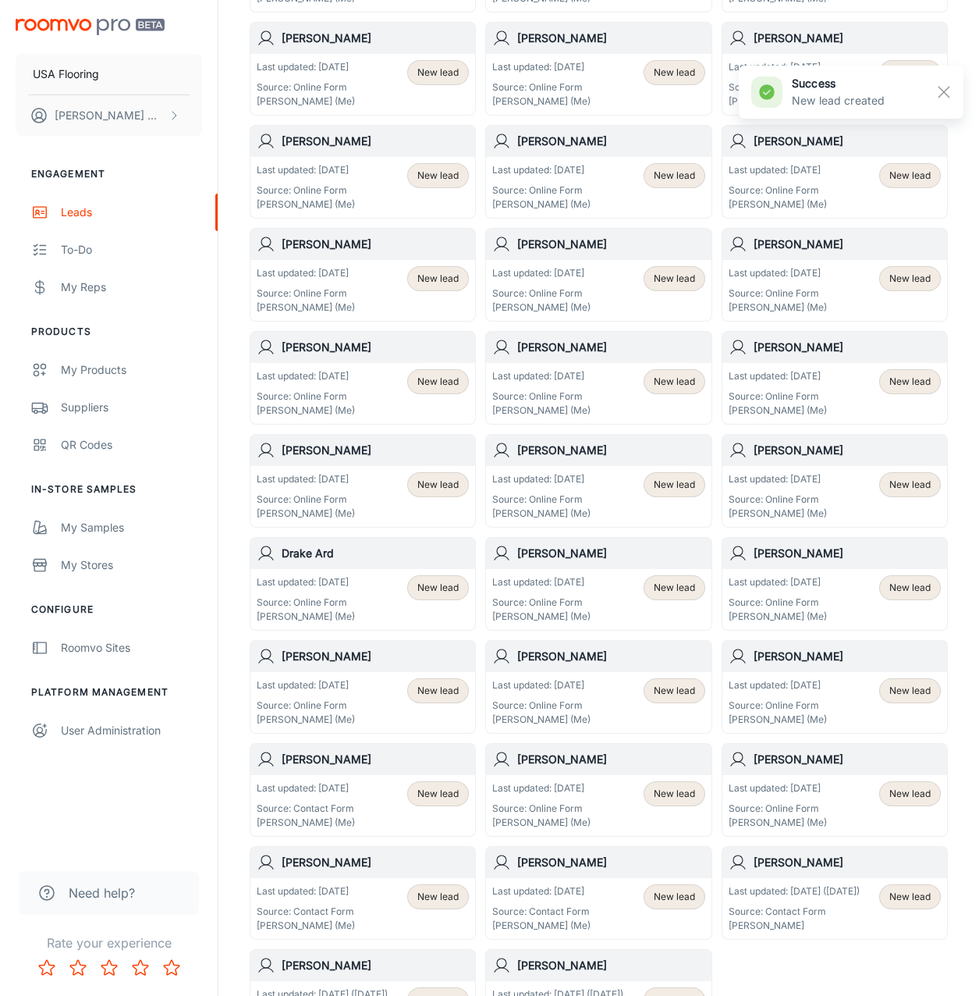
scroll to position [278, 0]
